Goal: Information Seeking & Learning: Learn about a topic

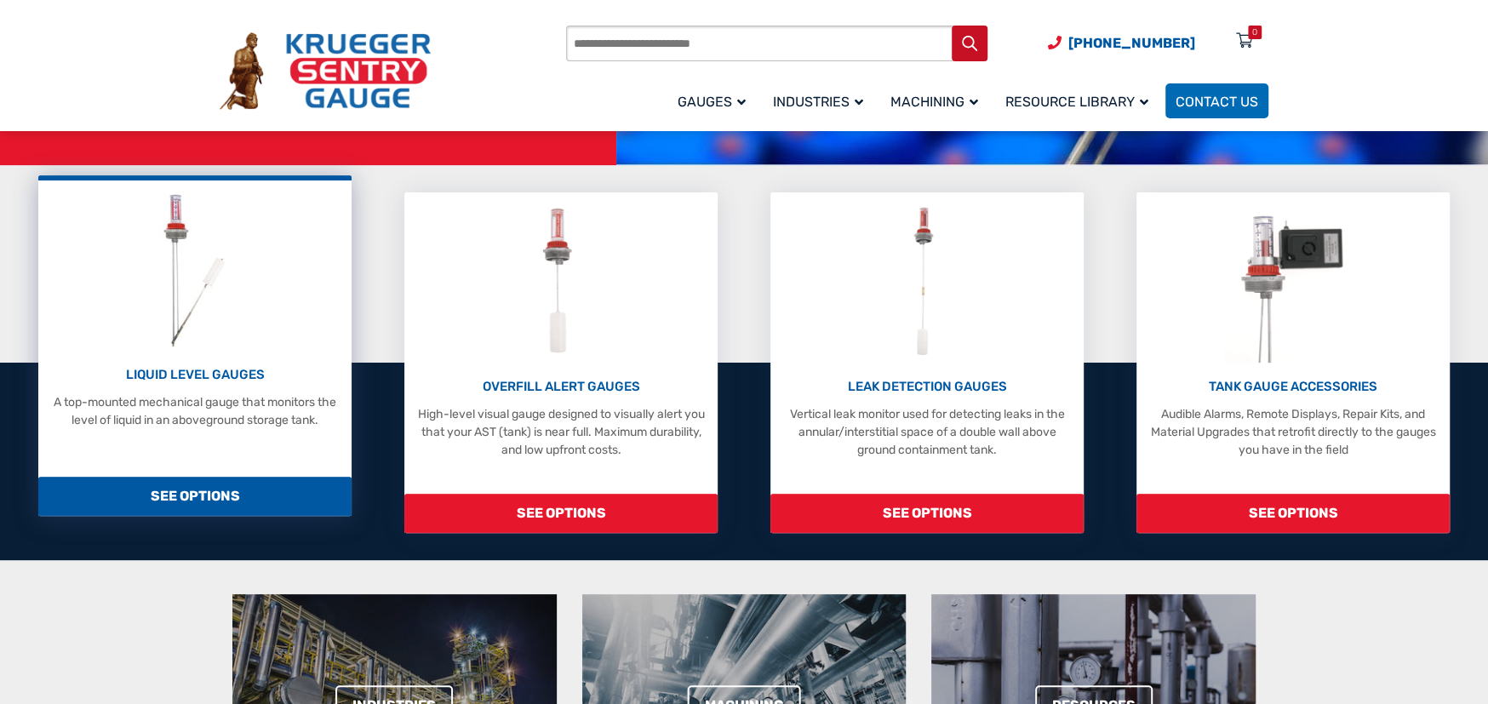
scroll to position [397, 0]
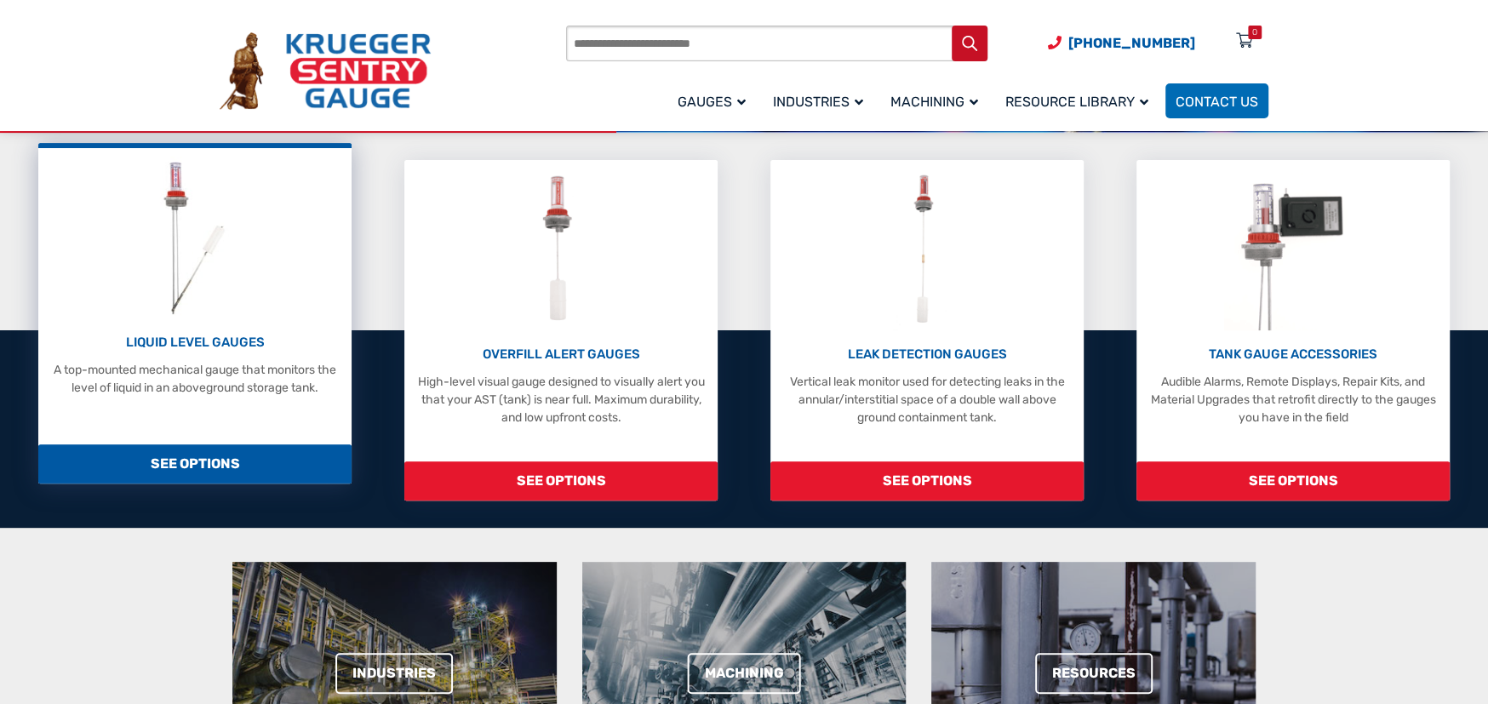
click at [192, 341] on p "LIQUID LEVEL GAUGES" at bounding box center [194, 343] width 295 height 20
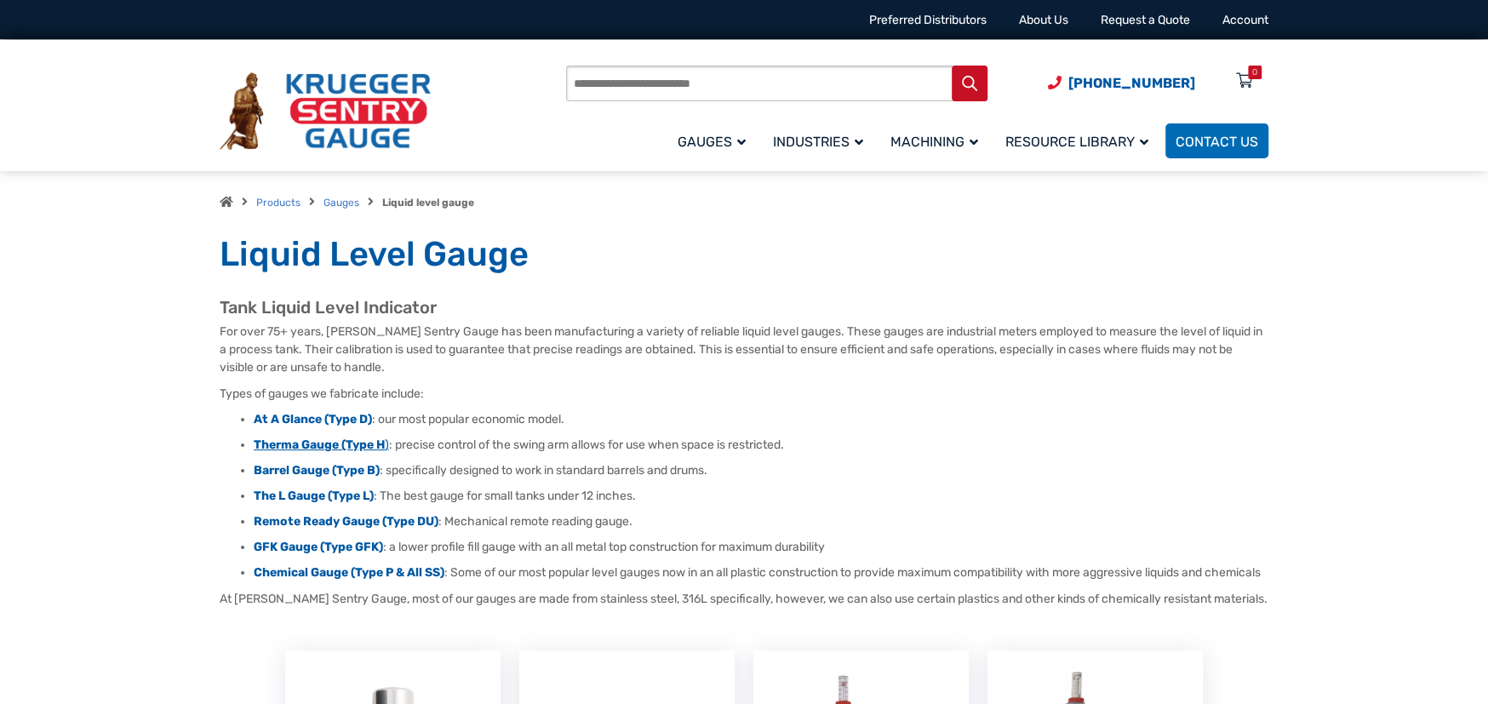
click at [313, 443] on strong "Therma Gauge (Type H" at bounding box center [319, 445] width 131 height 14
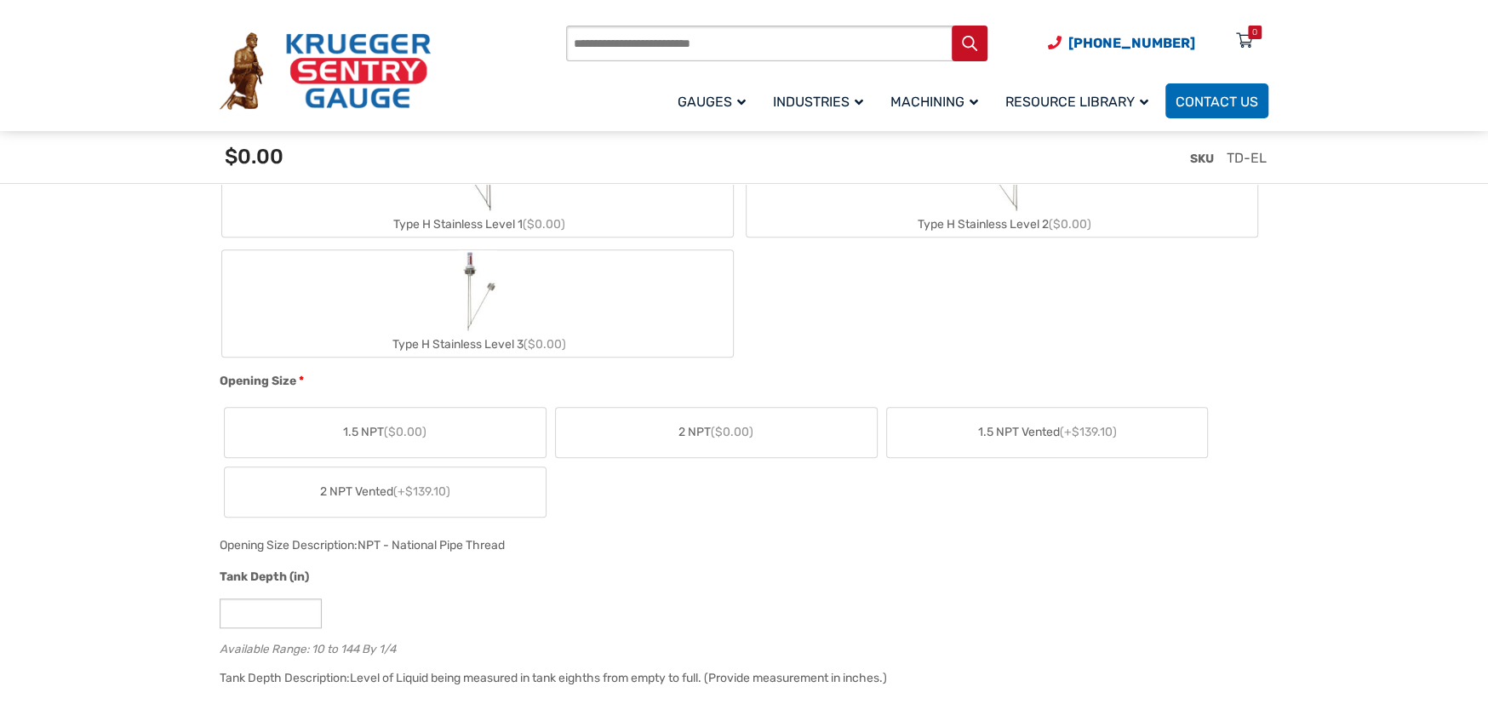
scroll to position [993, 0]
